Goal: Entertainment & Leisure: Consume media (video, audio)

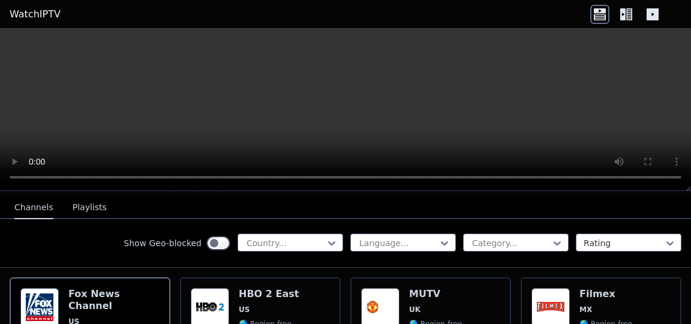
scroll to position [123, 0]
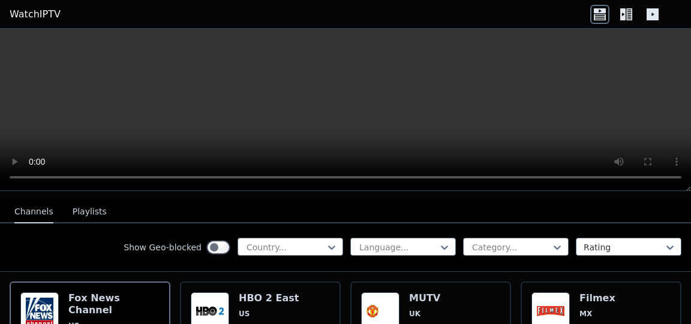
click at [326, 242] on icon at bounding box center [332, 248] width 12 height 12
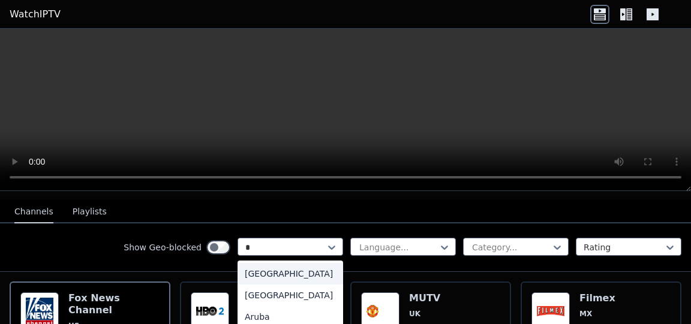
type input "**"
click at [240, 268] on div "[GEOGRAPHIC_DATA]" at bounding box center [290, 274] width 106 height 22
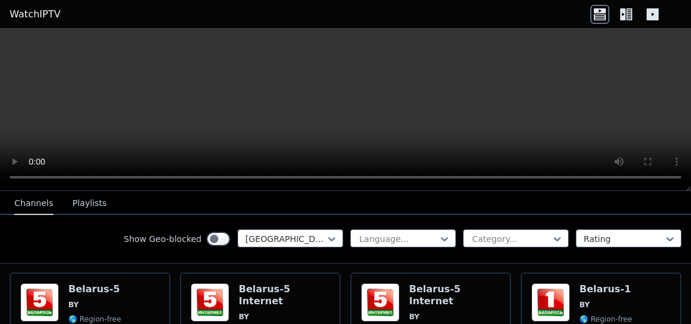
scroll to position [139, 0]
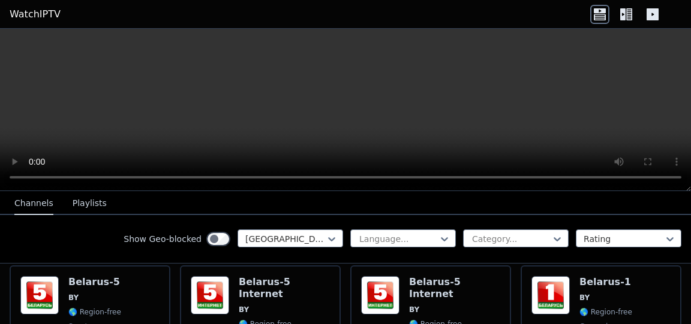
click at [267, 276] on h6 "Belarus-5 Internet" at bounding box center [284, 288] width 91 height 24
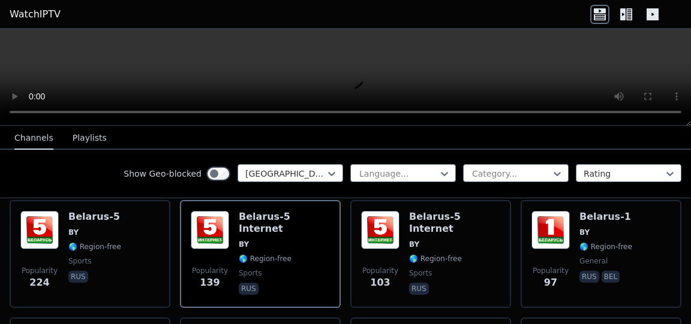
click at [101, 211] on h6 "Belarus-5" at bounding box center [94, 217] width 53 height 12
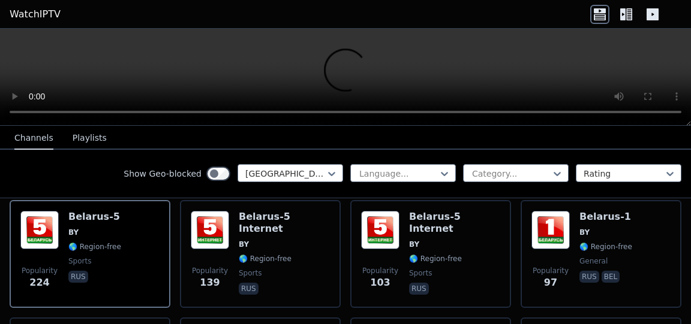
click at [392, 232] on img at bounding box center [380, 230] width 38 height 38
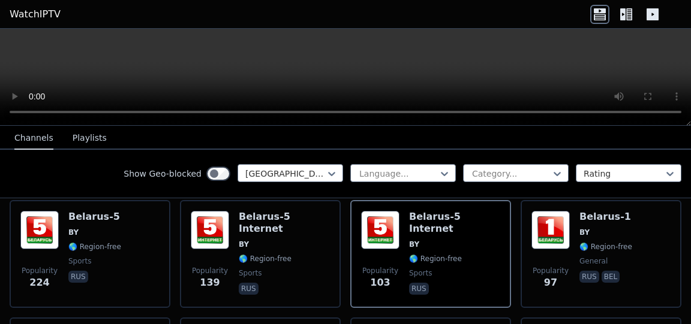
click at [273, 216] on div "[GEOGRAPHIC_DATA]-5 Internet BY 🌎 Region-free sports rus" at bounding box center [284, 254] width 91 height 86
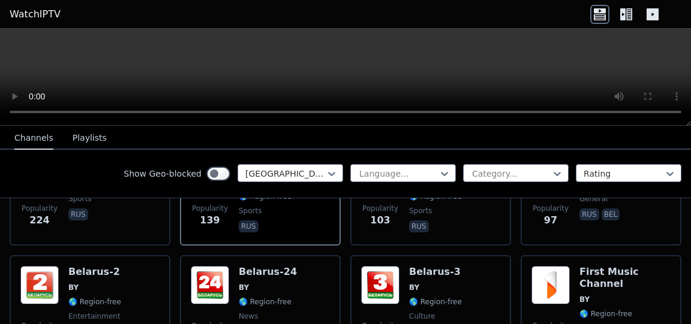
scroll to position [126, 0]
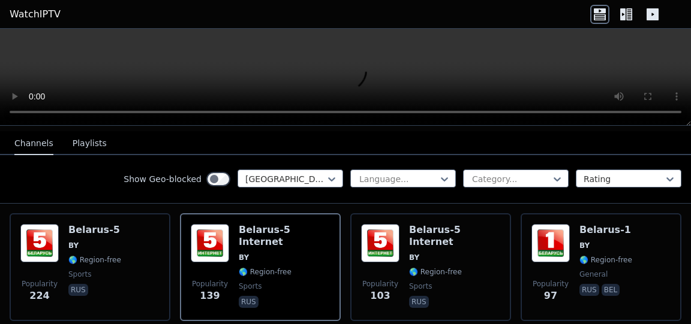
click at [632, 224] on div "Popularity 97 [GEOGRAPHIC_DATA]-1 BY 🌎 Region-free general [PERSON_NAME]" at bounding box center [600, 267] width 139 height 86
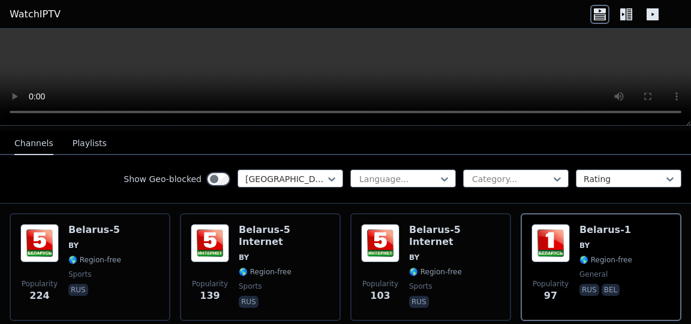
click at [273, 253] on span "BY" at bounding box center [284, 258] width 91 height 10
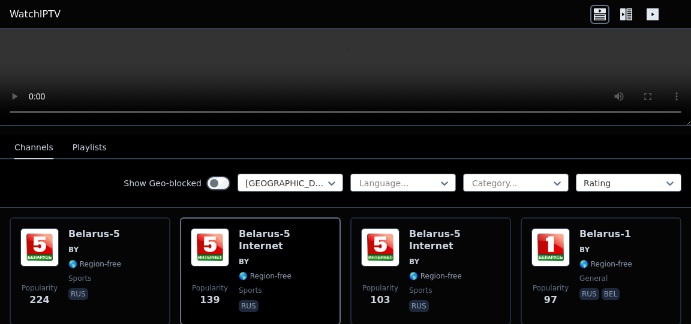
scroll to position [123, 0]
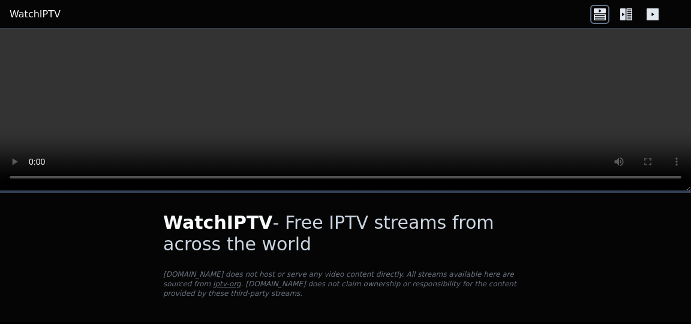
click at [41, 19] on link "WatchIPTV" at bounding box center [35, 14] width 51 height 14
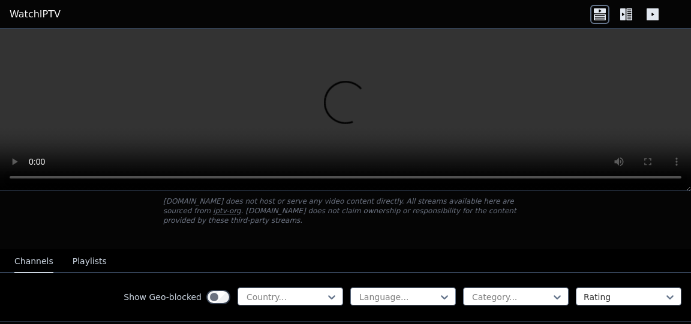
scroll to position [85, 0]
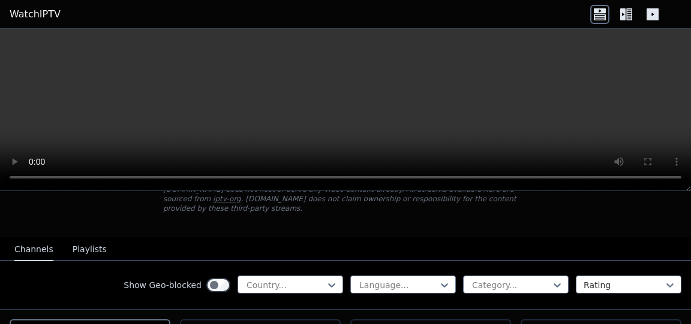
click at [279, 279] on div at bounding box center [285, 285] width 80 height 12
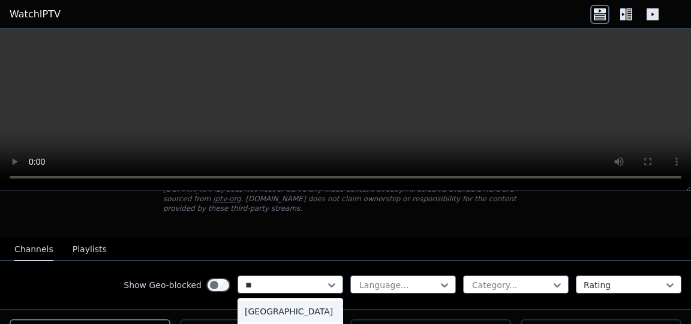
type input "***"
click at [269, 302] on div "[GEOGRAPHIC_DATA]" at bounding box center [290, 312] width 106 height 22
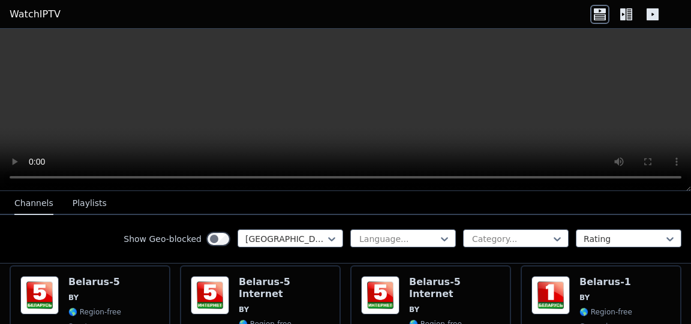
scroll to position [137, 0]
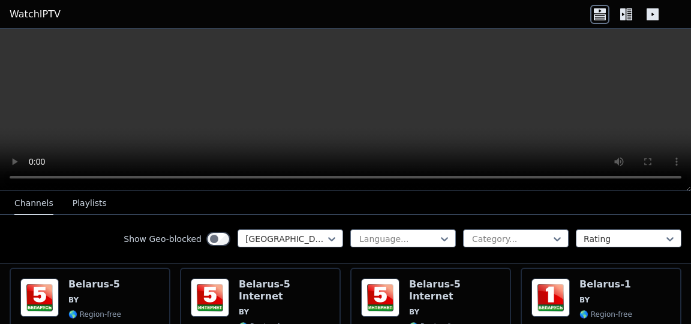
click at [126, 294] on div "Popularity 225 Belarus-5 BY 🌎 Region-free sports rus" at bounding box center [89, 322] width 139 height 86
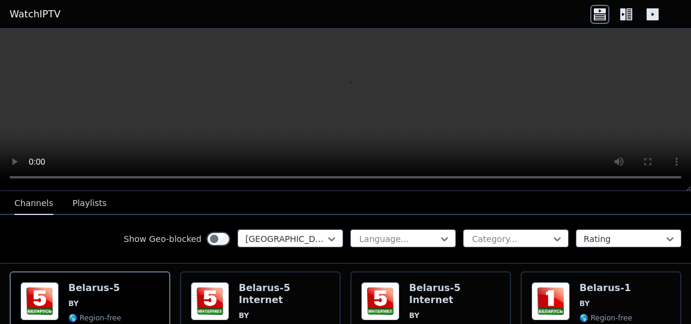
scroll to position [131, 0]
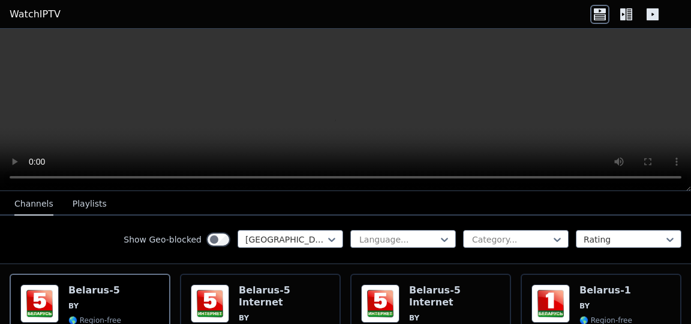
click at [115, 302] on span "BY" at bounding box center [94, 307] width 53 height 10
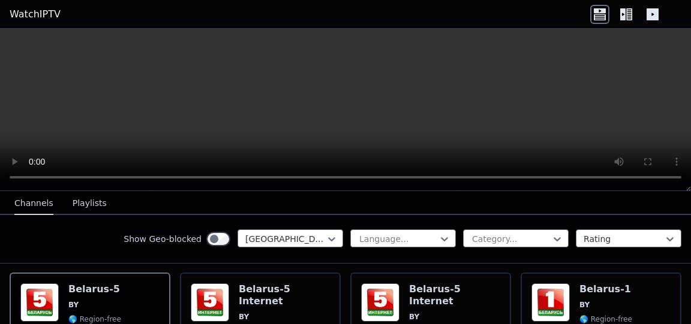
scroll to position [145, 0]
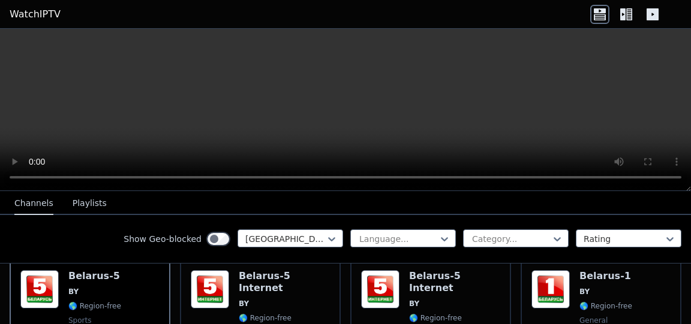
click at [121, 282] on div "Popularity 225 Belarus-5 BY 🌎 Region-free sports rus" at bounding box center [89, 313] width 139 height 86
click at [281, 299] on span "BY" at bounding box center [284, 304] width 91 height 10
click at [504, 206] on nav "Channels Playlists" at bounding box center [345, 203] width 691 height 24
click at [251, 314] on span "🌎 Region-free" at bounding box center [265, 319] width 53 height 10
click at [197, 284] on img at bounding box center [210, 289] width 38 height 38
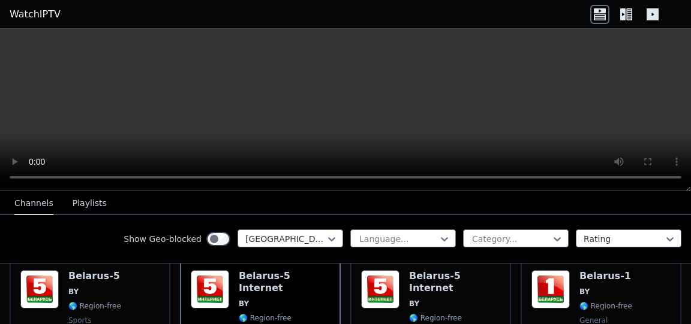
click at [197, 284] on img at bounding box center [210, 289] width 38 height 38
click at [120, 284] on div "Popularity 225 Belarus-5 BY 🌎 Region-free sports rus" at bounding box center [89, 313] width 139 height 86
click at [106, 287] on span "BY" at bounding box center [94, 292] width 53 height 10
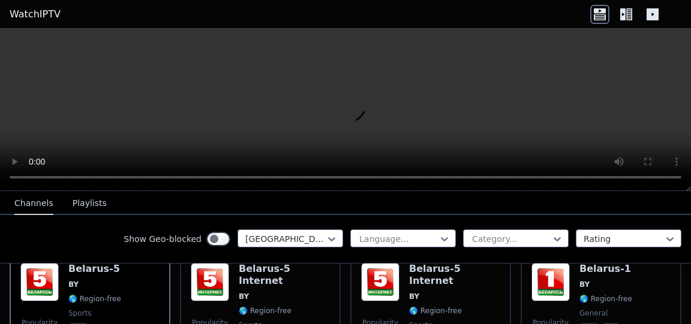
scroll to position [131, 0]
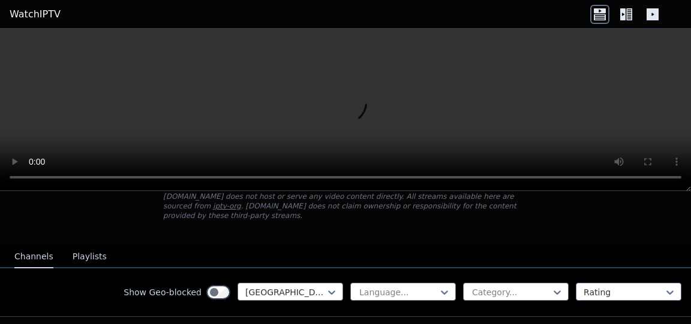
scroll to position [55, 0]
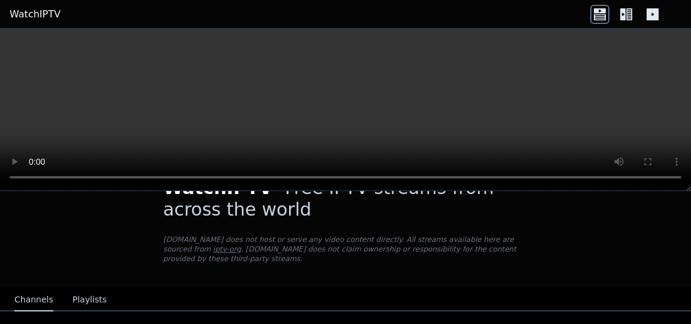
scroll to position [0, 0]
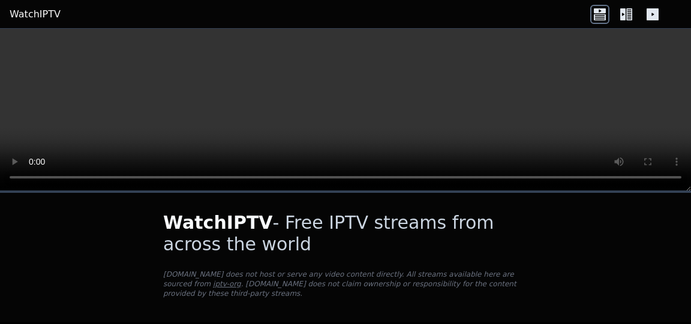
click at [241, 280] on link "iptv-org" at bounding box center [227, 284] width 28 height 8
